Goal: Contribute content

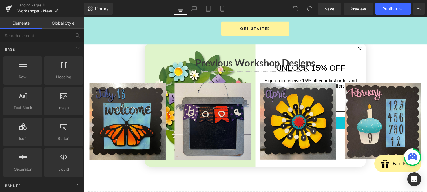
scroll to position [774, 0]
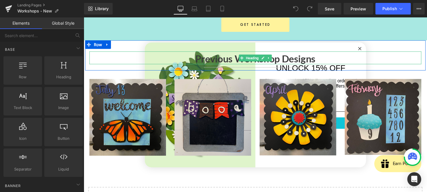
click at [366, 54] on h1 "Previous Workshop Designs" at bounding box center [259, 60] width 339 height 12
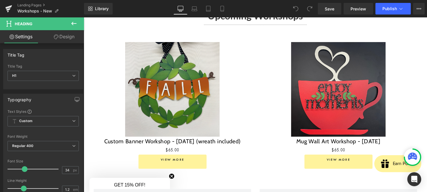
scroll to position [482, 0]
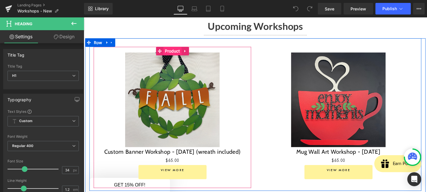
click at [171, 48] on span "Product" at bounding box center [174, 52] width 19 height 9
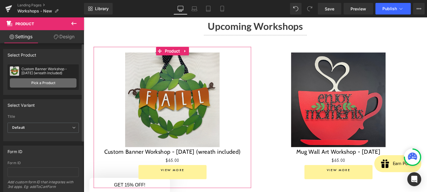
click at [37, 84] on link "Pick a Product" at bounding box center [43, 82] width 67 height 9
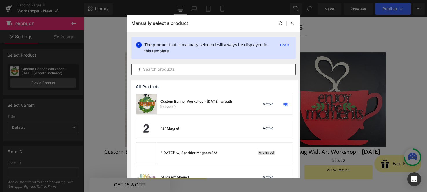
click at [164, 70] on input "text" at bounding box center [214, 69] width 164 height 7
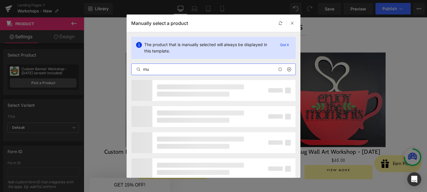
type input "mug"
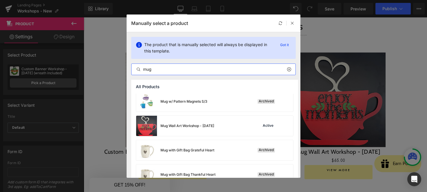
scroll to position [399, 0]
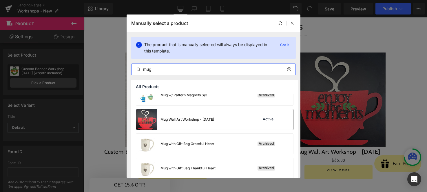
click at [200, 117] on div "Mug Wall Art Workshop - [DATE]" at bounding box center [188, 119] width 54 height 5
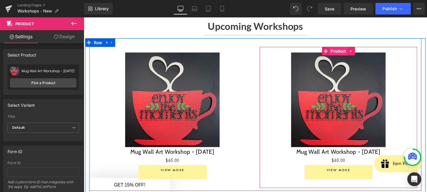
click at [341, 48] on span "Product" at bounding box center [344, 52] width 19 height 9
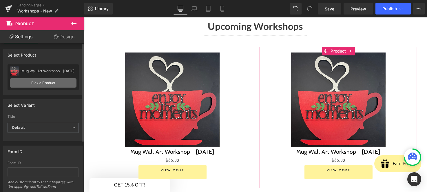
click at [44, 82] on link "Pick a Product" at bounding box center [43, 82] width 67 height 9
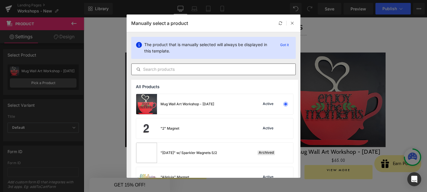
click at [181, 66] on input "text" at bounding box center [214, 69] width 164 height 7
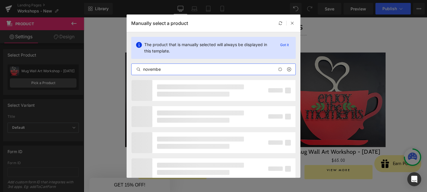
type input "november"
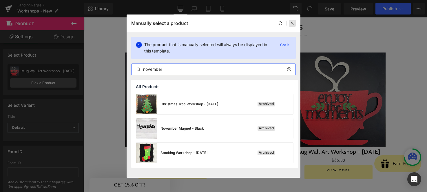
click at [293, 23] on icon at bounding box center [293, 23] width 4 height 4
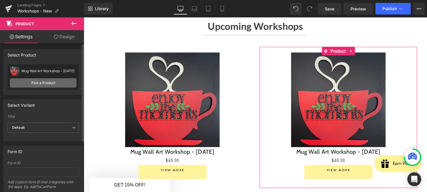
click at [40, 86] on link "Pick a Product" at bounding box center [43, 82] width 67 height 9
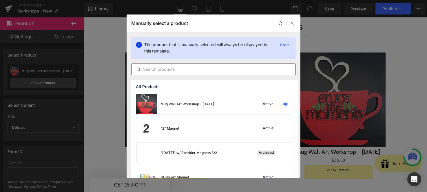
click at [178, 71] on input "text" at bounding box center [214, 69] width 164 height 7
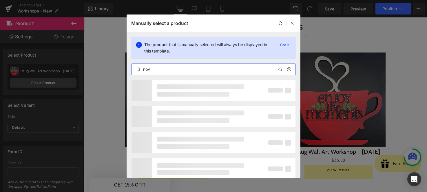
type input "nov."
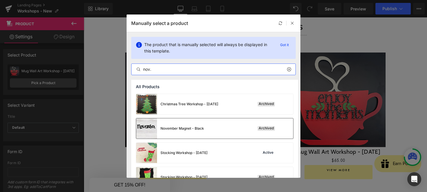
scroll to position [14, 0]
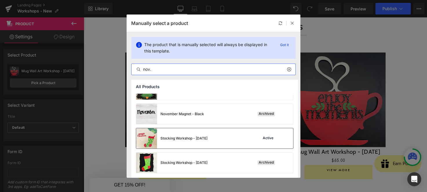
click at [194, 140] on div "Stocking Workshop - [DATE]" at bounding box center [184, 138] width 47 height 5
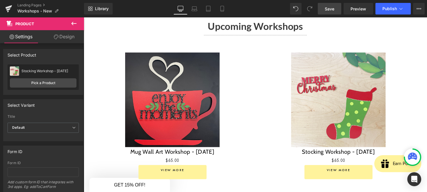
click at [332, 7] on span "Save" at bounding box center [330, 9] width 10 height 6
click at [388, 10] on span "Publish" at bounding box center [390, 8] width 14 height 5
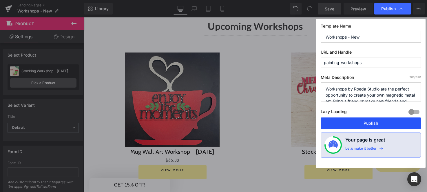
click at [375, 124] on button "Publish" at bounding box center [371, 123] width 100 height 12
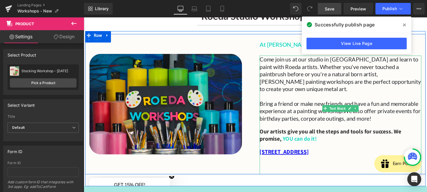
scroll to position [49, 0]
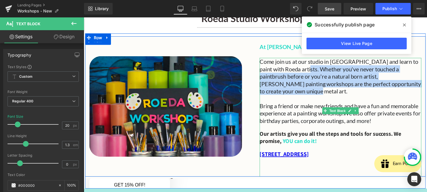
drag, startPoint x: 416, startPoint y: 86, endPoint x: 301, endPoint y: 70, distance: 115.4
click at [301, 70] on span "Come join us at our studio in [GEOGRAPHIC_DATA] and learn to paint with Roeda a…" at bounding box center [346, 77] width 165 height 37
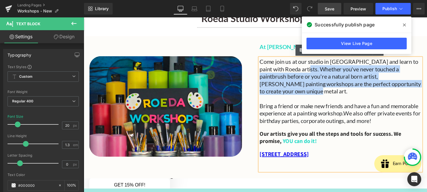
copy span "Whether you've never touched a paintbrush before or you're a natural born artis…"
